Goal: Download file/media

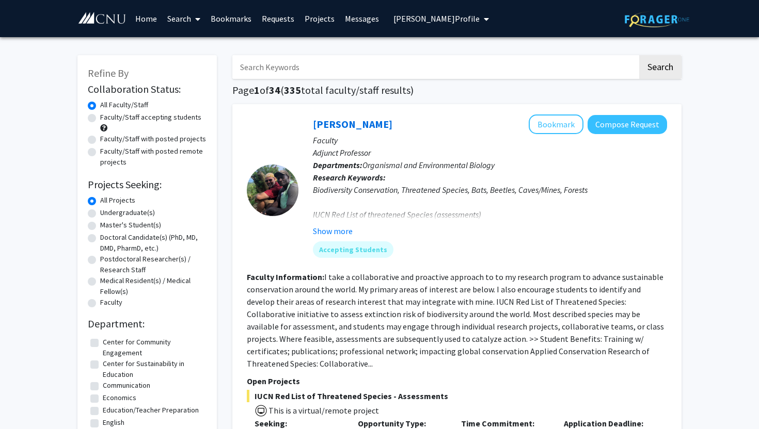
click at [428, 17] on span "[PERSON_NAME] Profile" at bounding box center [436, 18] width 86 height 10
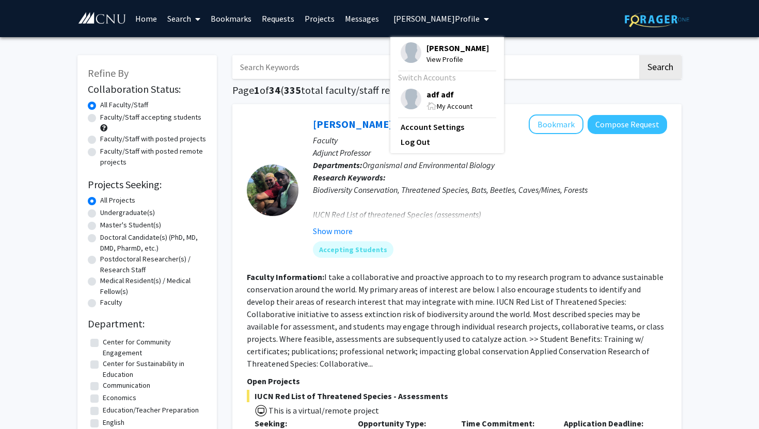
click at [429, 110] on span at bounding box center [431, 106] width 10 height 8
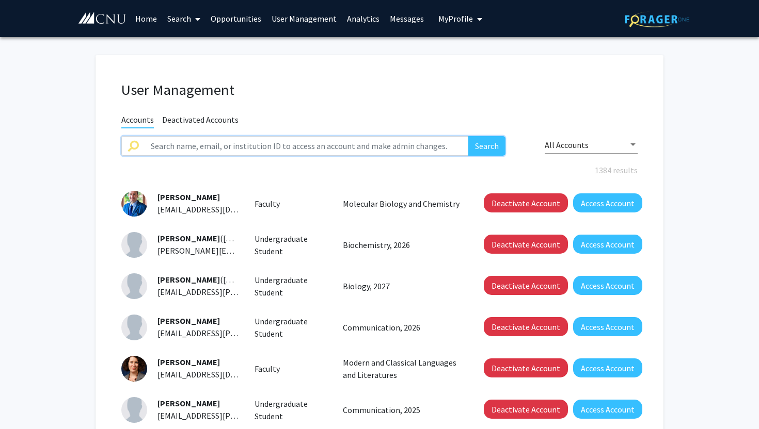
click at [273, 141] on input "text" at bounding box center [307, 146] width 324 height 20
click at [352, 22] on link "Analytics" at bounding box center [363, 19] width 43 height 36
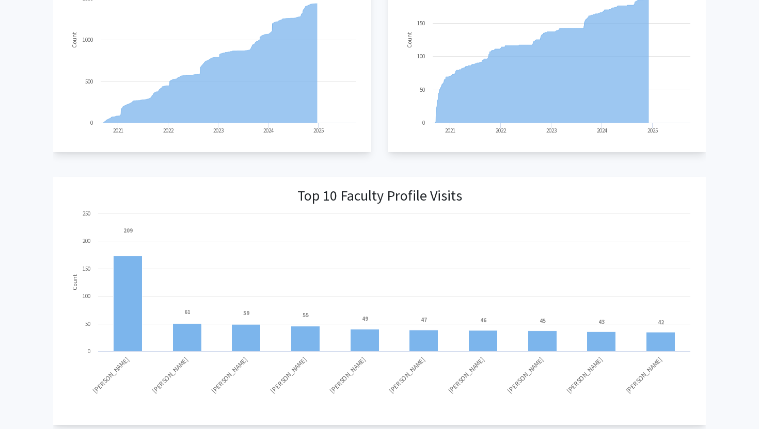
scroll to position [1065, 0]
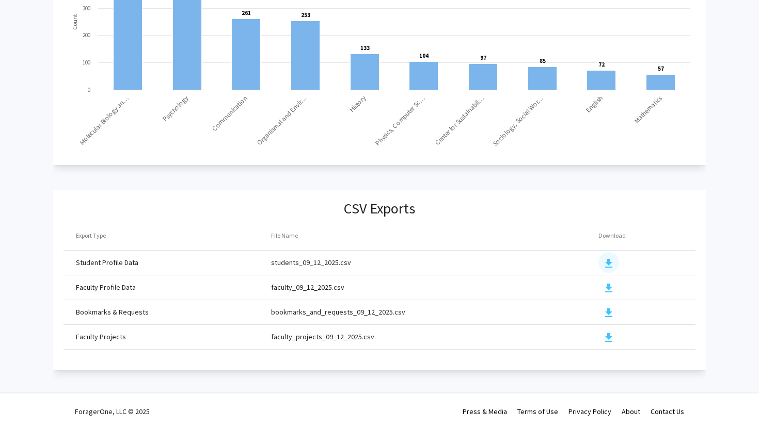
click at [605, 262] on mat-icon "download" at bounding box center [608, 264] width 12 height 12
click at [605, 289] on mat-icon "download" at bounding box center [608, 288] width 12 height 12
